Goal: Browse casually: Explore the website without a specific task or goal

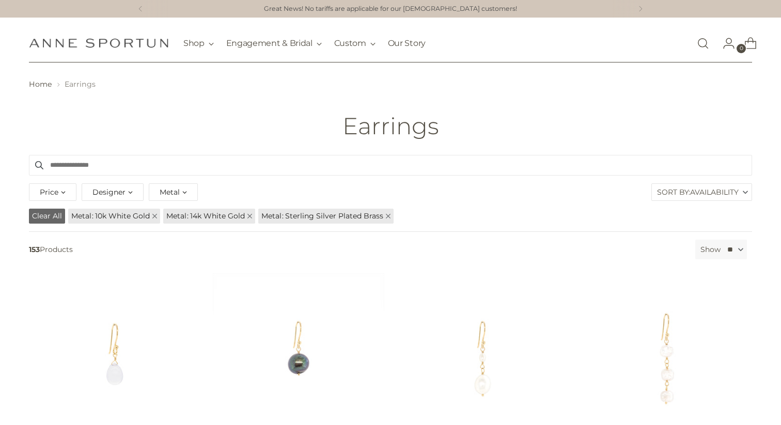
click at [146, 46] on img "Anne Sportun Fine Jewellery" at bounding box center [99, 43] width 140 height 10
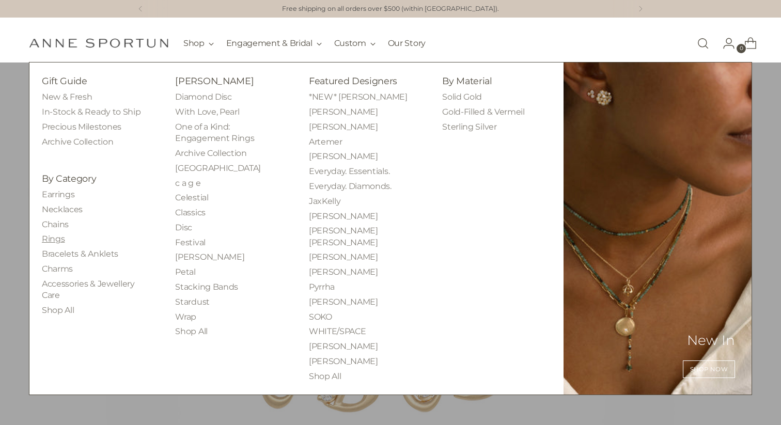
click at [55, 243] on link "Rings" at bounding box center [53, 239] width 23 height 10
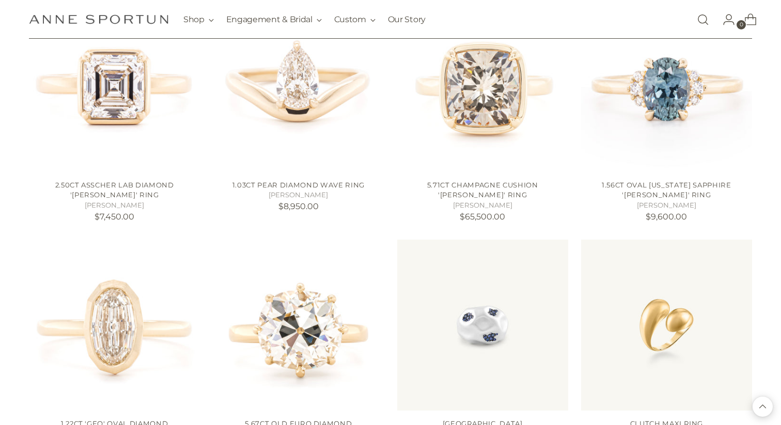
scroll to position [957, 0]
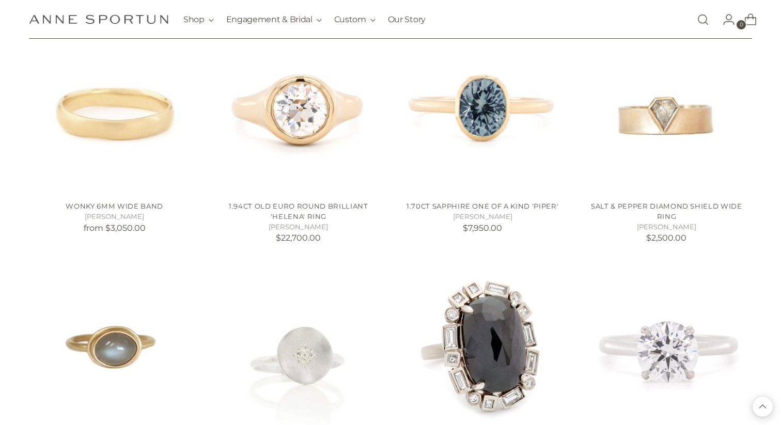
scroll to position [1746, 0]
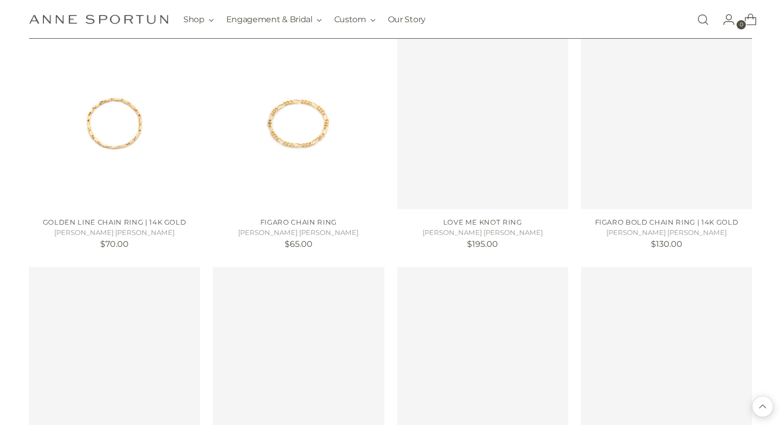
scroll to position [2661, 0]
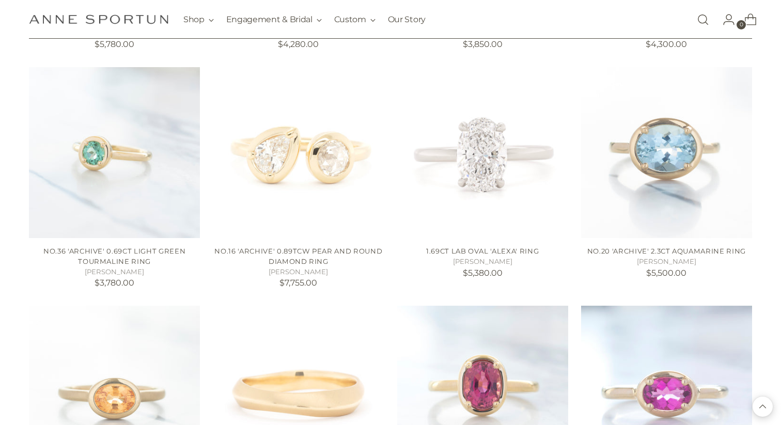
scroll to position [3555, 0]
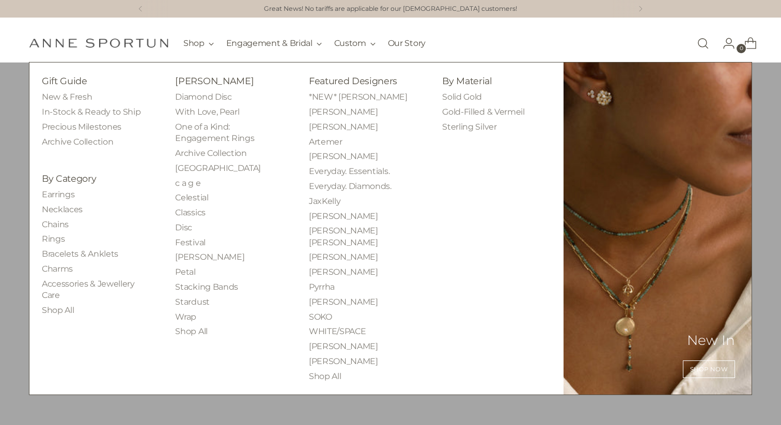
click at [65, 215] on li "Necklaces" at bounding box center [96, 209] width 109 height 11
click at [65, 211] on link "Necklaces" at bounding box center [62, 210] width 41 height 10
click at [65, 223] on link "Chains" at bounding box center [55, 225] width 27 height 10
click at [61, 273] on link "Charms" at bounding box center [57, 269] width 31 height 10
click at [64, 213] on link "Necklaces" at bounding box center [62, 210] width 41 height 10
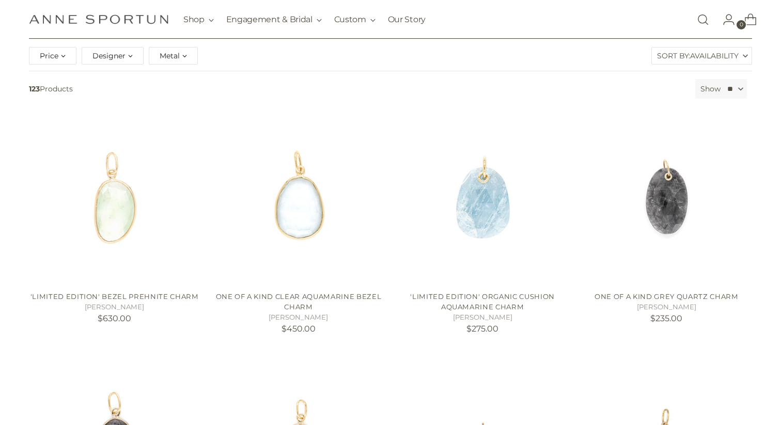
scroll to position [85, 0]
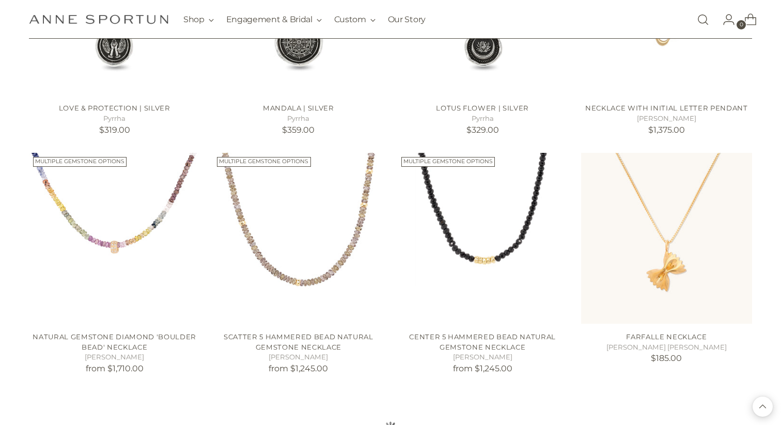
scroll to position [754, 0]
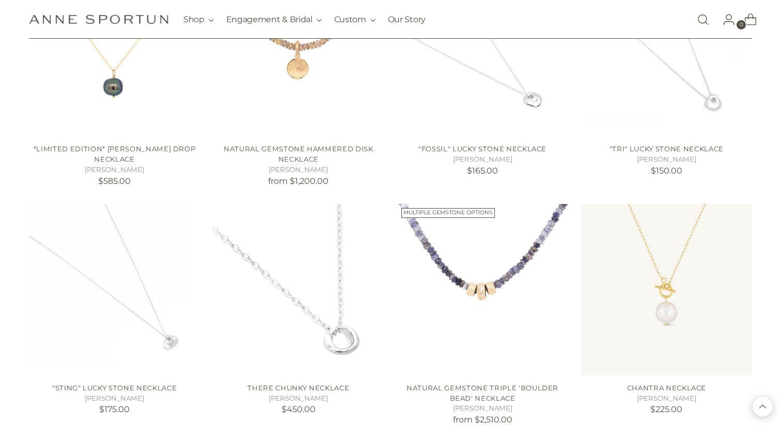
scroll to position [1798, 0]
